Goal: Transaction & Acquisition: Purchase product/service

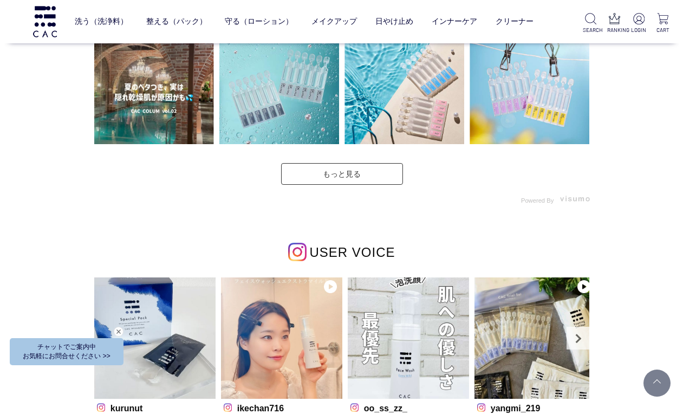
scroll to position [2598, 0]
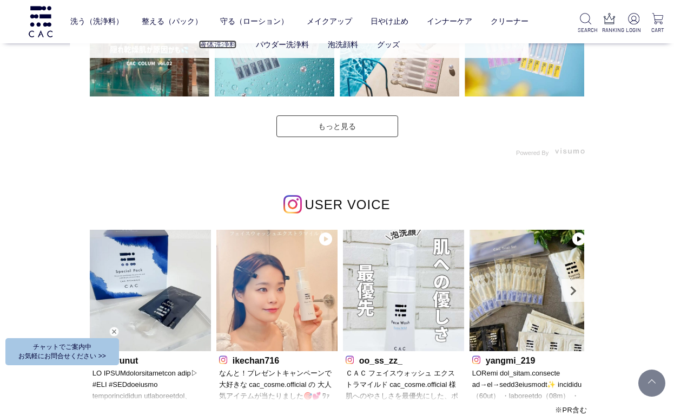
click at [225, 47] on link "液体洗浄料" at bounding box center [218, 44] width 38 height 9
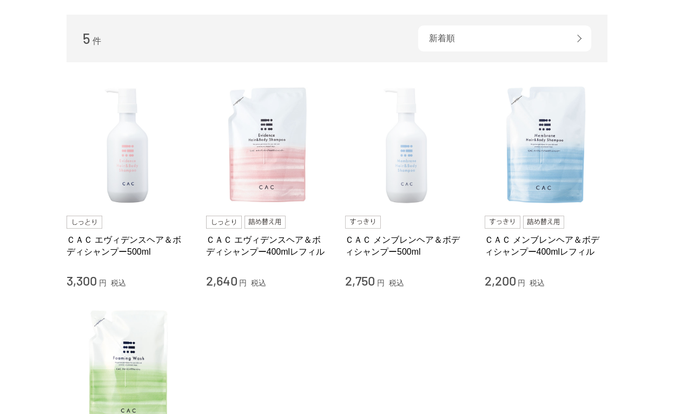
scroll to position [54, 0]
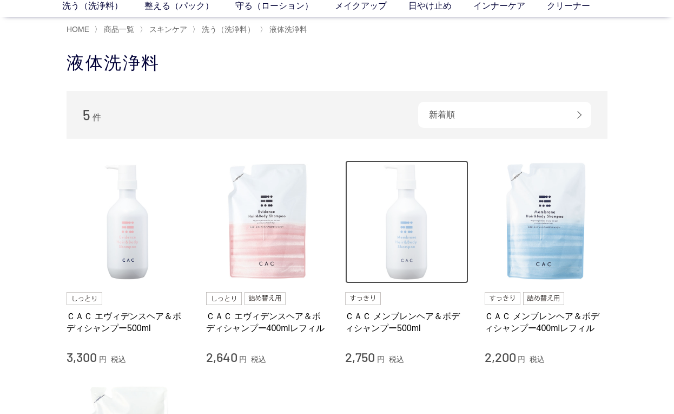
click at [404, 204] on img at bounding box center [406, 221] width 123 height 123
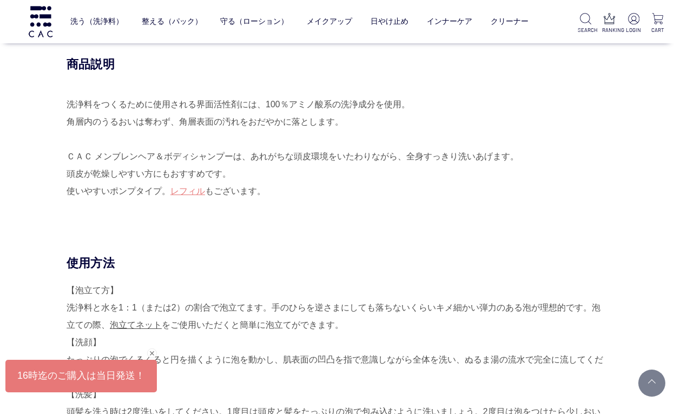
scroll to position [487, 0]
